Goal: Task Accomplishment & Management: Complete application form

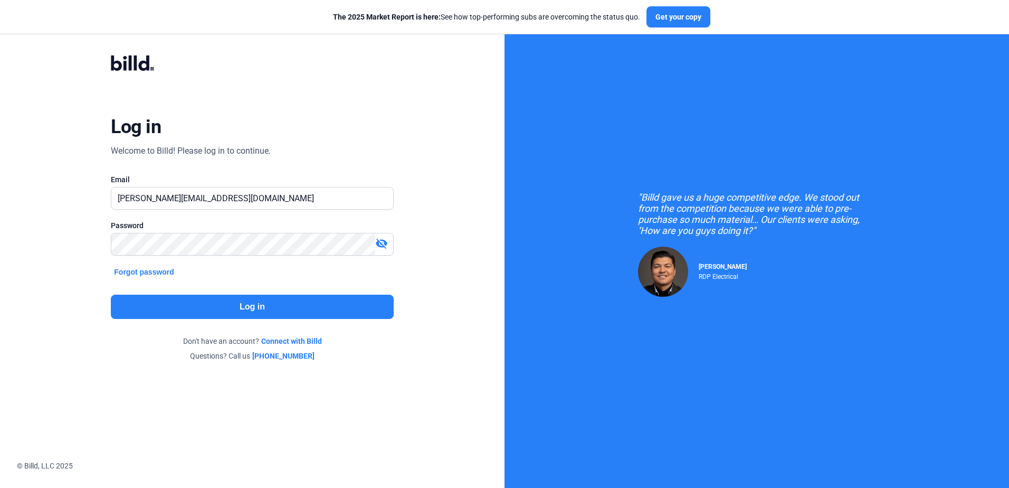
click at [242, 304] on button "Log in" at bounding box center [252, 306] width 282 height 24
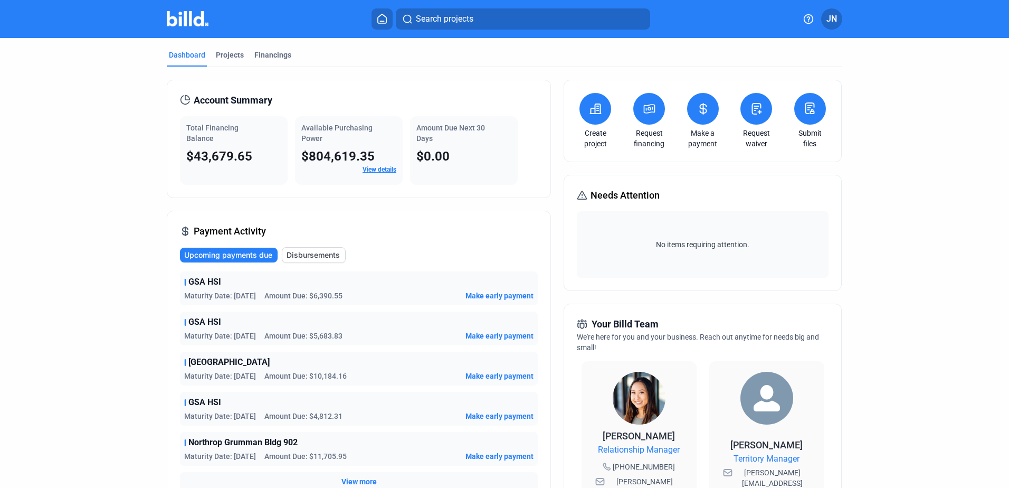
click at [377, 20] on icon at bounding box center [382, 19] width 11 height 10
click at [266, 54] on div "Financings" at bounding box center [272, 55] width 37 height 11
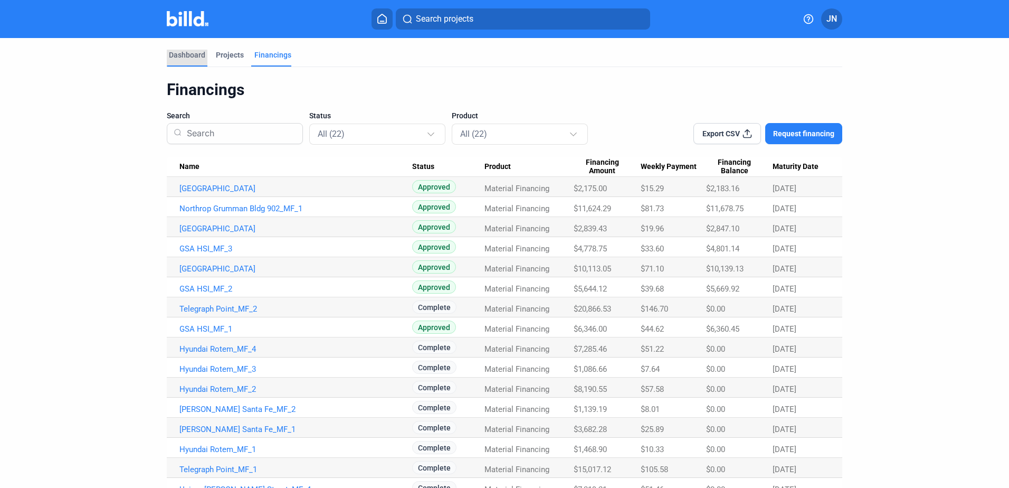
click at [184, 54] on div "Dashboard" at bounding box center [187, 55] width 36 height 11
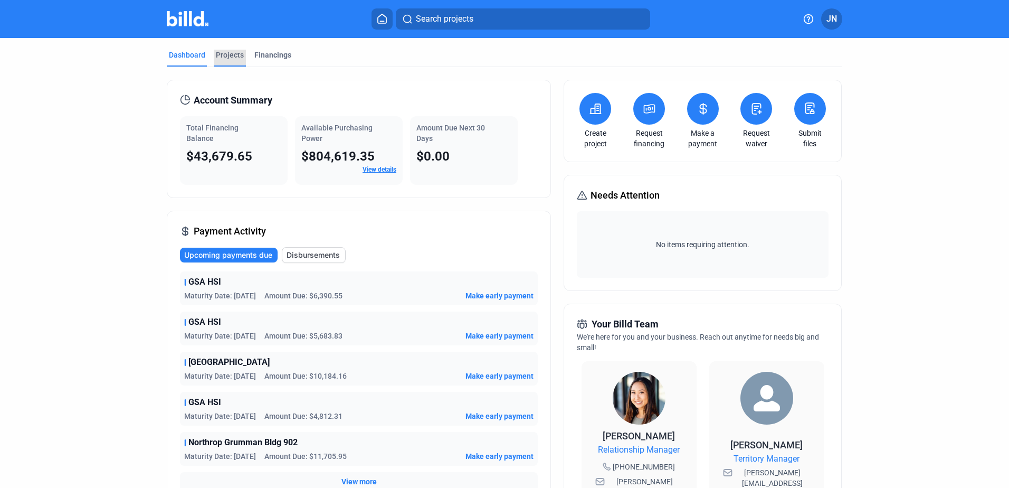
click at [226, 51] on div "Projects" at bounding box center [230, 55] width 28 height 11
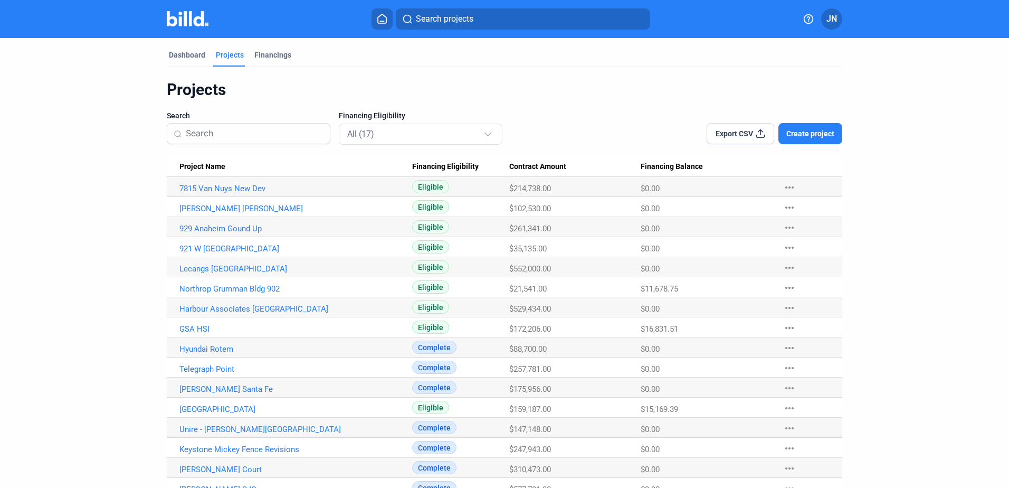
click at [804, 133] on span "Create project" at bounding box center [810, 133] width 48 height 11
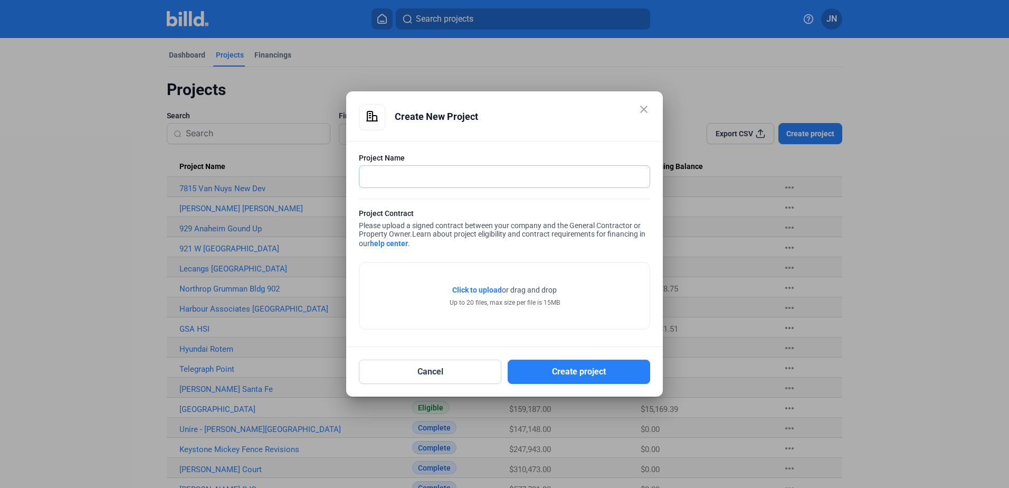
click at [398, 174] on input "text" at bounding box center [498, 177] width 279 height 22
type input "929 [GEOGRAPHIC_DATA] Up"
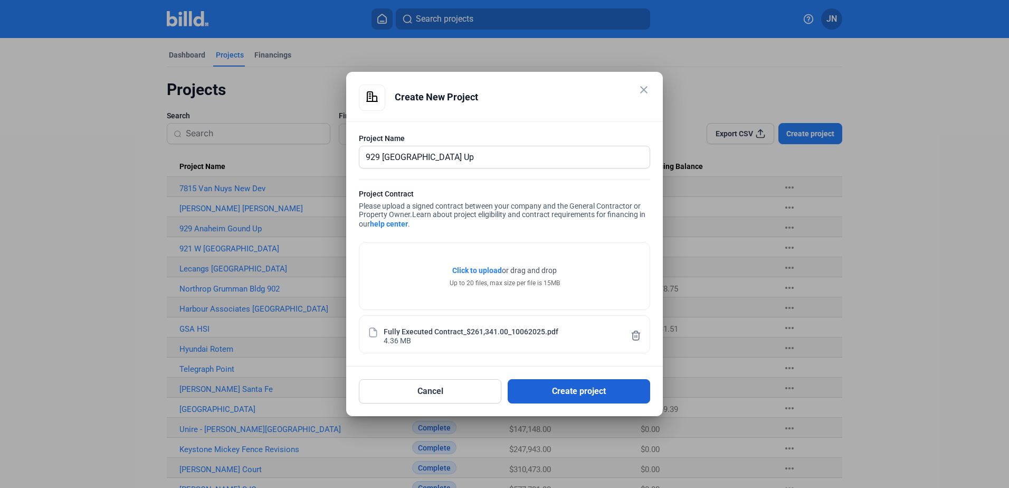
click at [548, 388] on button "Create project" at bounding box center [579, 391] width 142 height 24
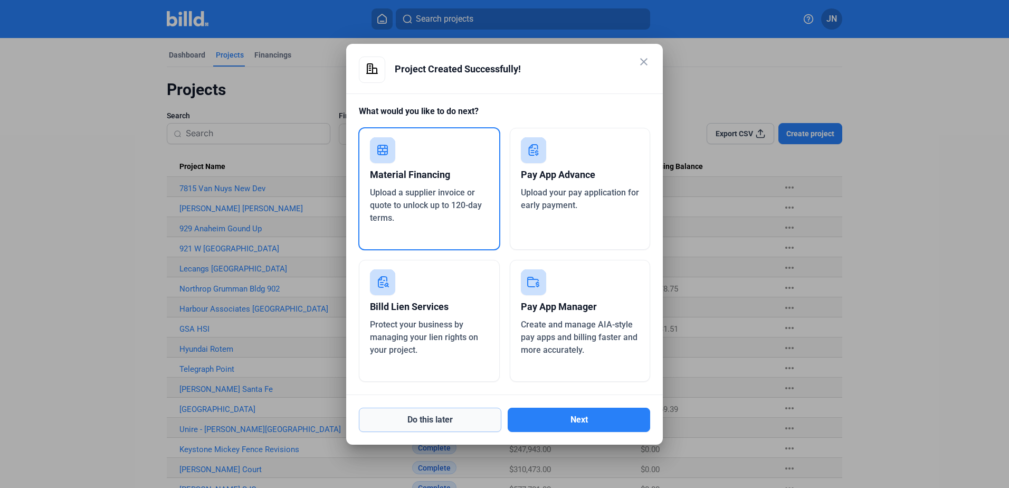
click at [429, 417] on button "Do this later" at bounding box center [430, 419] width 142 height 24
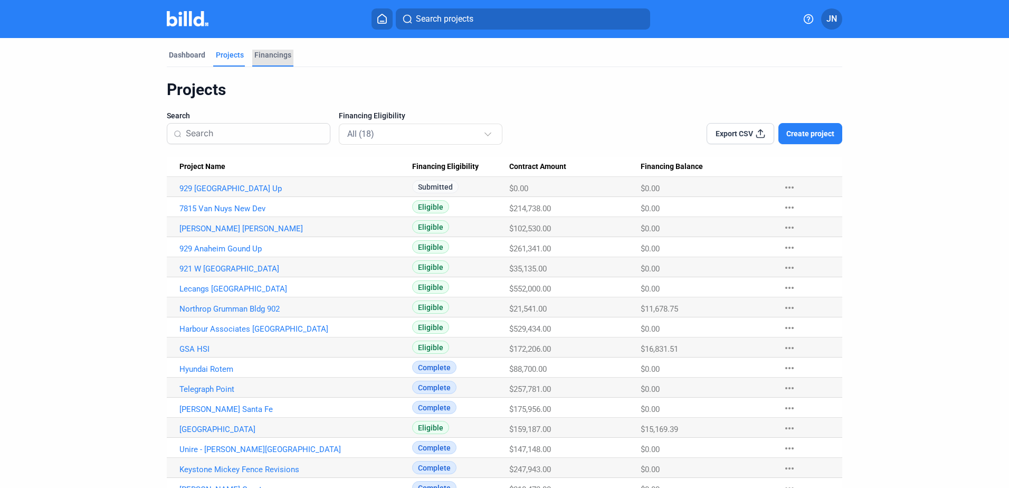
click at [277, 55] on div "Financings" at bounding box center [272, 55] width 37 height 11
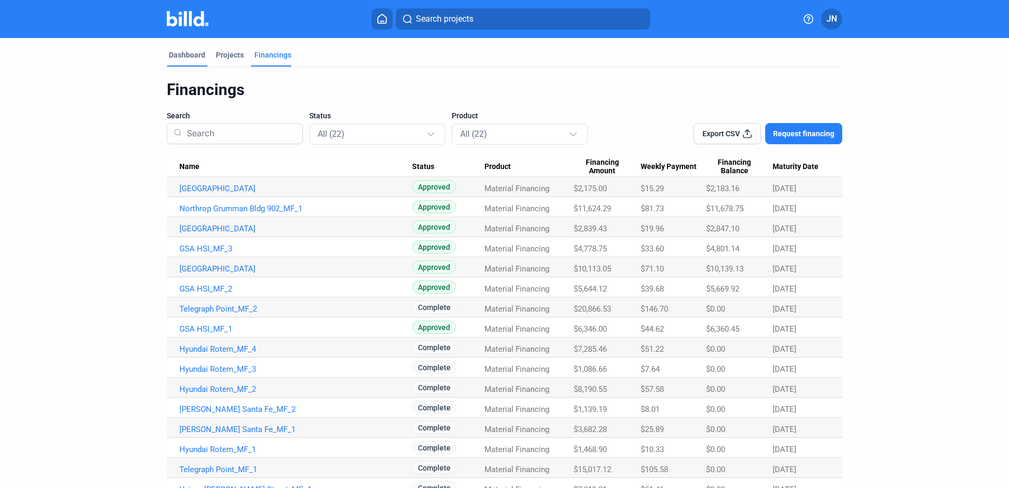
click at [179, 55] on div "Dashboard" at bounding box center [187, 55] width 36 height 11
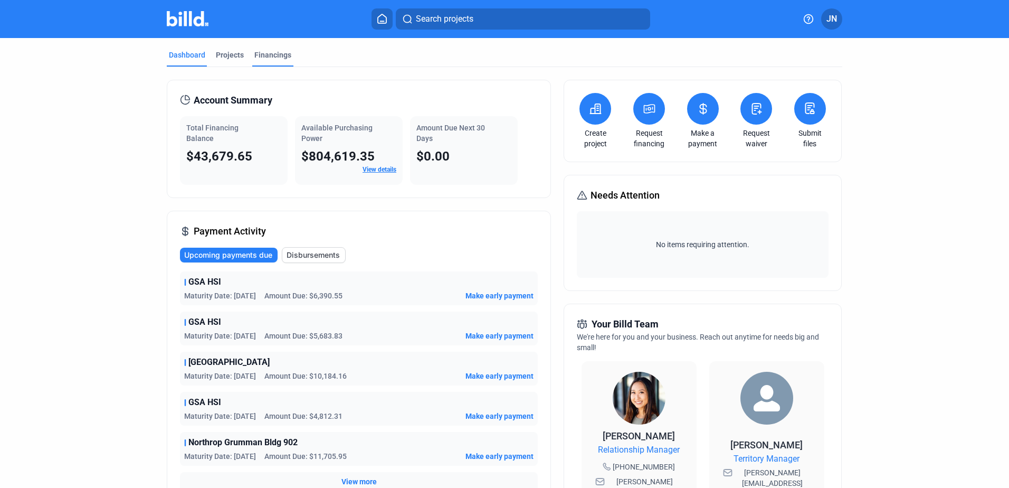
click at [267, 53] on div "Financings" at bounding box center [272, 55] width 37 height 11
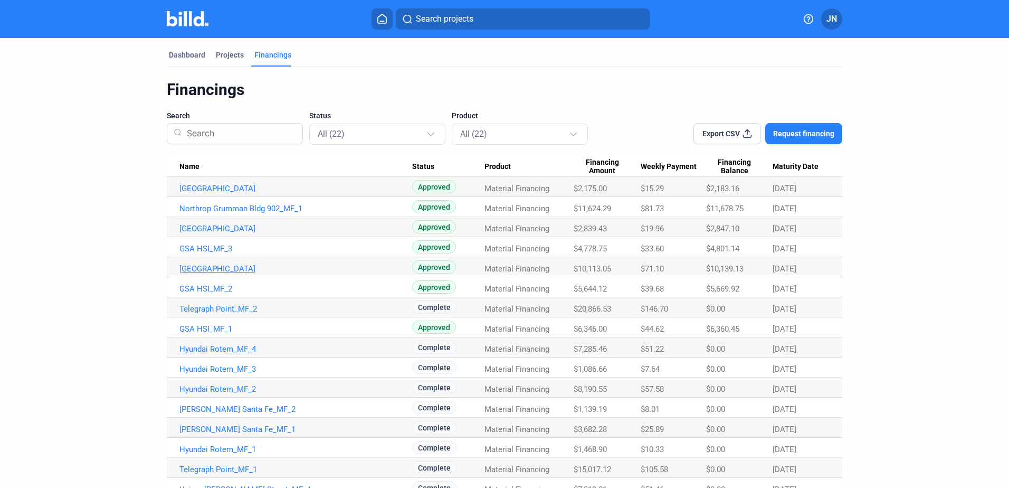
click at [270, 268] on link "[GEOGRAPHIC_DATA]" at bounding box center [295, 268] width 233 height 9
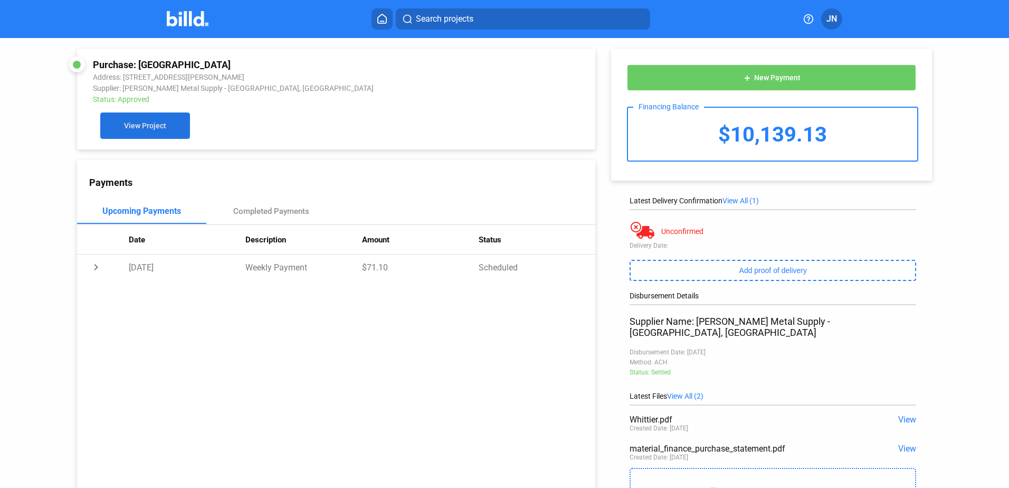
click at [155, 128] on span "View Project" at bounding box center [145, 126] width 42 height 8
